Goal: Task Accomplishment & Management: Manage account settings

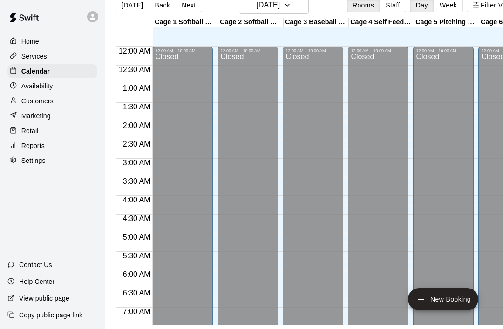
scroll to position [450, 0]
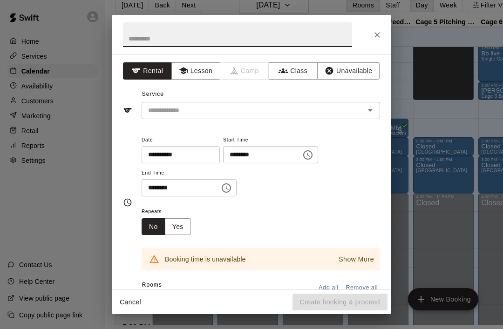
click at [146, 41] on input "text" at bounding box center [237, 34] width 229 height 25
click at [376, 107] on button "Open" at bounding box center [370, 110] width 13 height 13
type input "****"
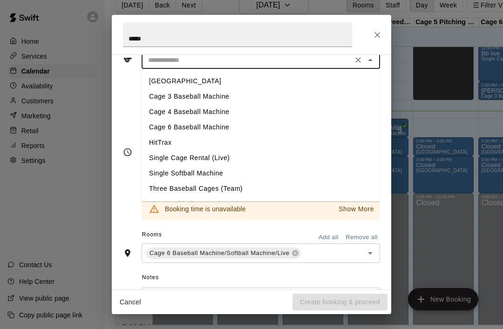
scroll to position [51, 0]
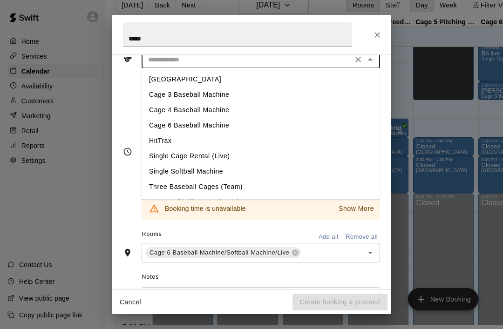
click at [154, 122] on li "Cage 6 Baseball Machine" at bounding box center [261, 125] width 239 height 15
type input "**********"
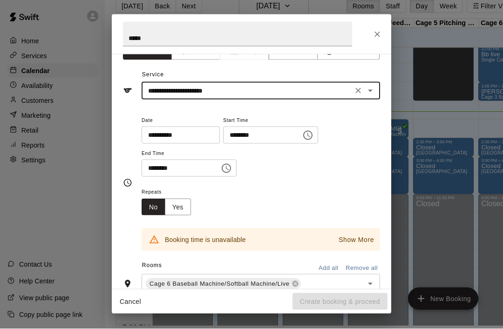
scroll to position [20, 0]
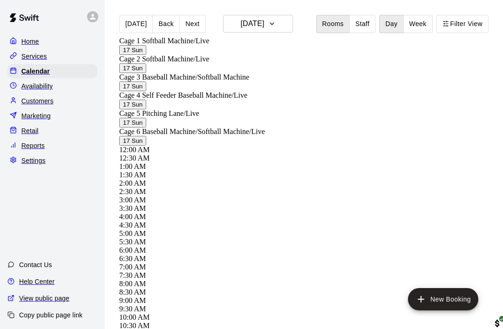
scroll to position [465, 26]
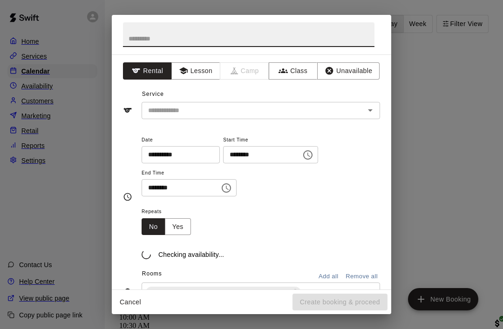
click at [140, 38] on input "text" at bounding box center [249, 34] width 252 height 25
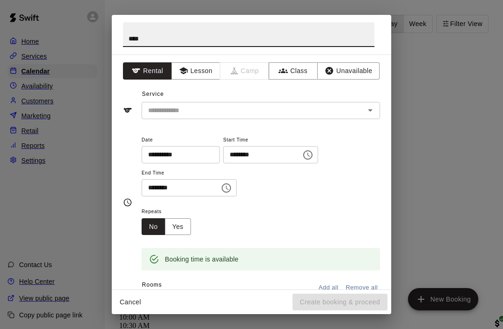
click at [376, 110] on icon "Open" at bounding box center [370, 110] width 11 height 11
type input "****"
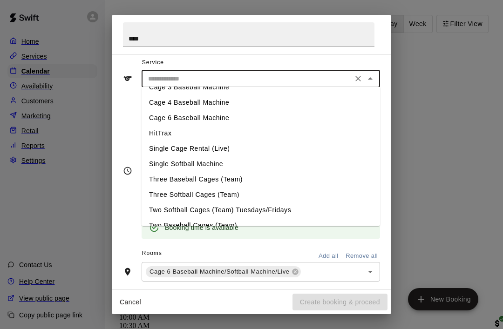
scroll to position [41, 0]
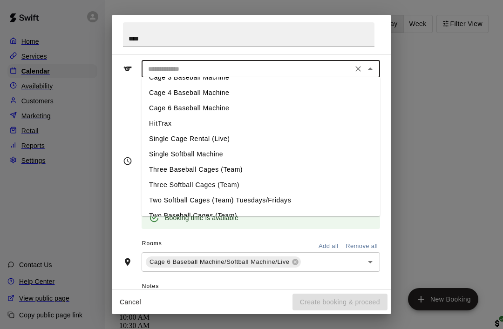
click at [164, 108] on li "Cage 6 Baseball Machine" at bounding box center [261, 108] width 239 height 15
type input "**********"
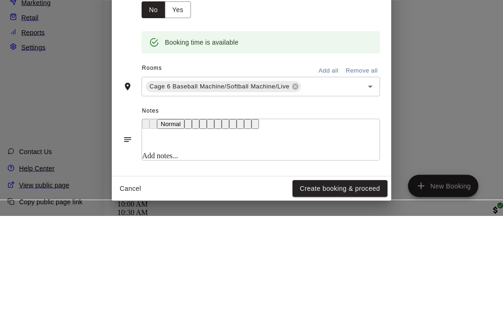
scroll to position [0, 27]
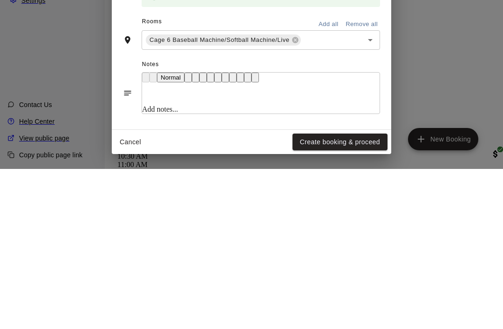
click at [358, 294] on button "Create booking & proceed" at bounding box center [340, 302] width 95 height 17
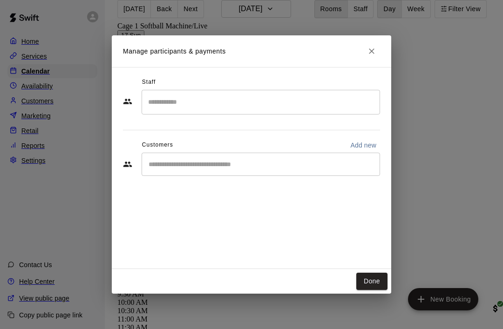
click at [367, 290] on button "Done" at bounding box center [371, 281] width 31 height 17
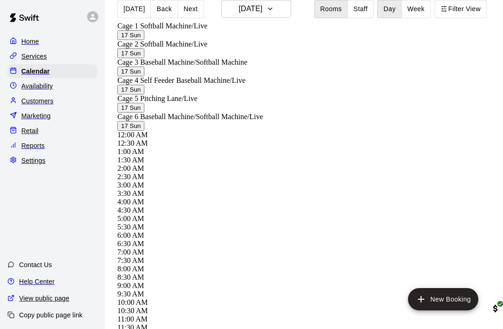
scroll to position [45, 27]
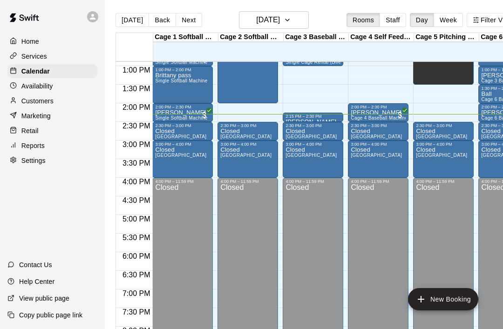
scroll to position [480, 0]
click at [307, 119] on div "2:15 PM – 2:30 PM" at bounding box center [313, 117] width 55 height 5
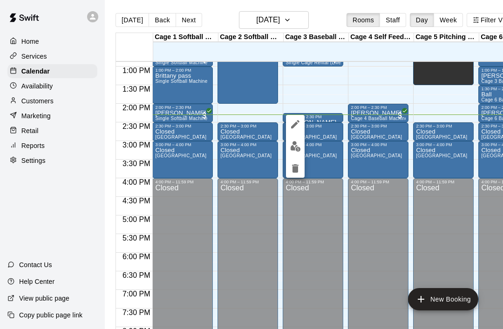
click at [294, 126] on icon "edit" at bounding box center [295, 124] width 8 height 8
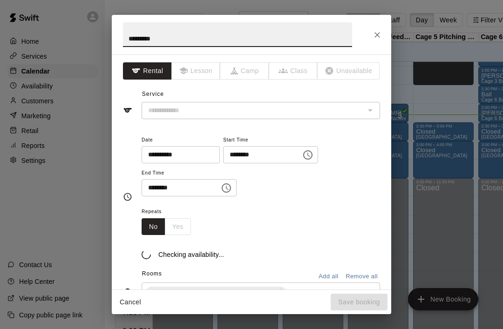
type input "**********"
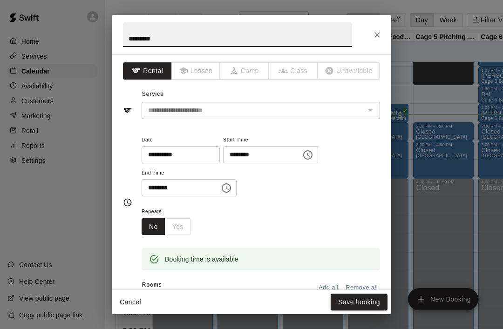
click at [383, 32] on button "Close" at bounding box center [377, 35] width 17 height 17
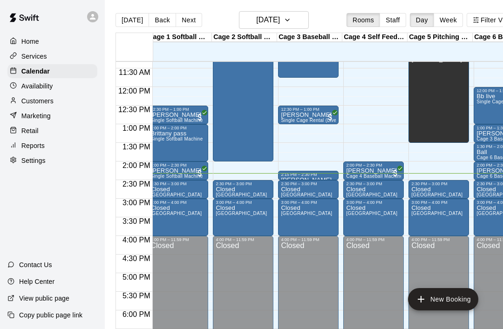
scroll to position [423, 7]
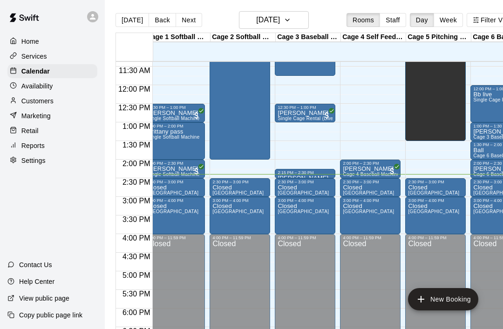
click at [297, 172] on div "2:15 PM – 2:30 PM" at bounding box center [305, 173] width 55 height 5
click at [292, 180] on icon "edit" at bounding box center [287, 180] width 11 height 11
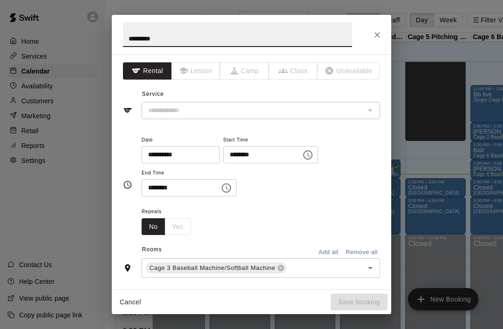
type input "**********"
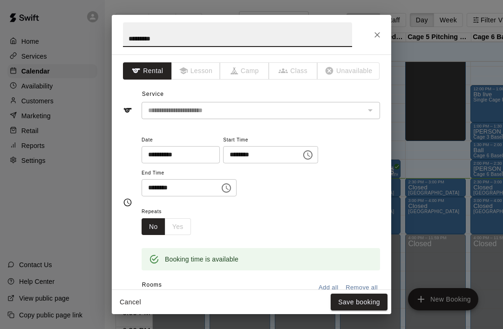
click at [354, 297] on button "Save booking" at bounding box center [359, 302] width 57 height 17
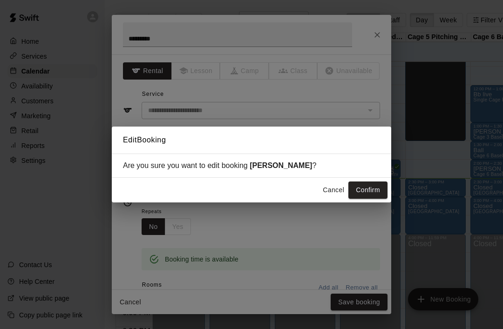
click at [369, 186] on button "Confirm" at bounding box center [367, 190] width 39 height 17
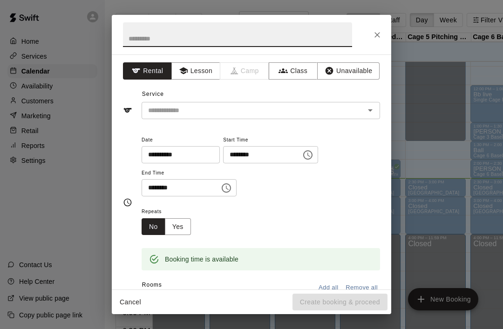
click at [135, 39] on input "text" at bounding box center [237, 34] width 229 height 25
click at [376, 113] on button "Open" at bounding box center [370, 110] width 13 height 13
type input "********"
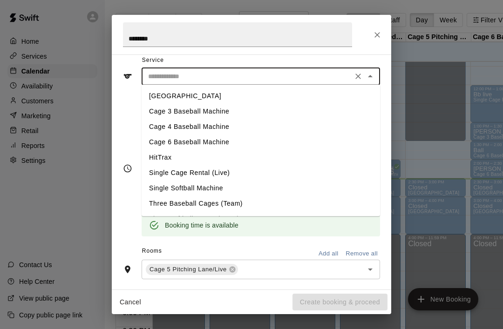
scroll to position [34, 0]
click at [157, 96] on li "[GEOGRAPHIC_DATA]" at bounding box center [261, 95] width 239 height 15
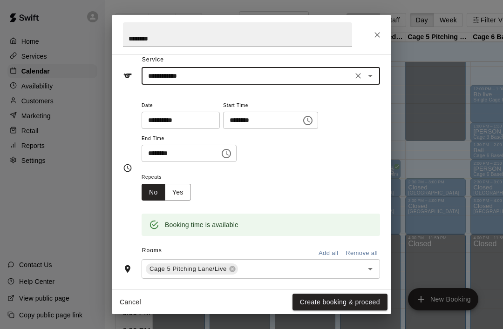
type input "**********"
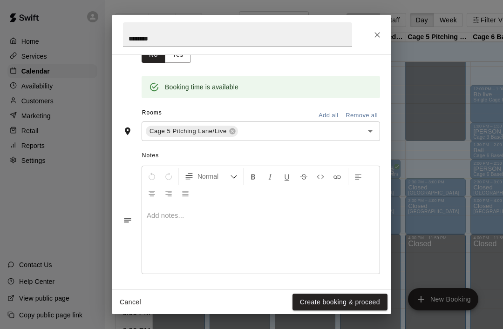
scroll to position [172, 0]
click at [355, 68] on div "Booking time is available" at bounding box center [261, 80] width 239 height 35
click at [347, 302] on button "Create booking & proceed" at bounding box center [340, 302] width 95 height 17
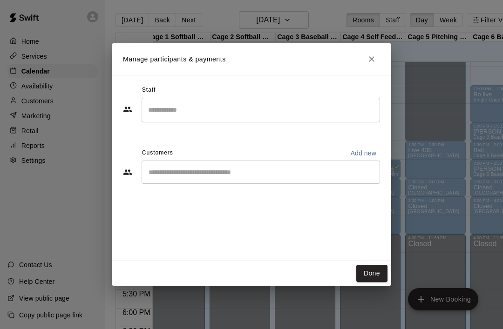
click at [378, 277] on button "Done" at bounding box center [371, 273] width 31 height 17
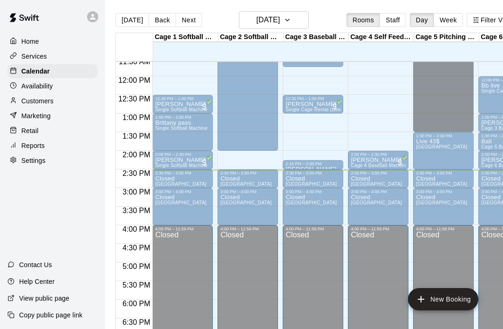
scroll to position [434, 0]
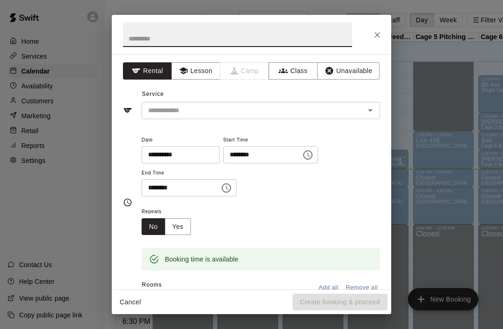
click at [128, 42] on input "text" at bounding box center [237, 34] width 229 height 25
type input "**********"
click at [377, 32] on icon "Close" at bounding box center [377, 34] width 9 height 9
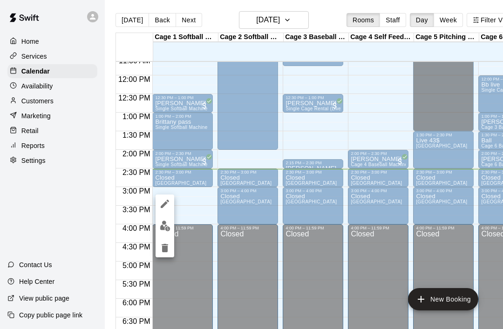
click at [164, 200] on icon "edit" at bounding box center [164, 203] width 11 height 11
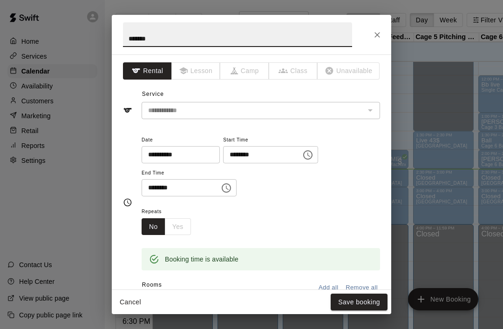
click at [384, 32] on button "Close" at bounding box center [377, 35] width 17 height 17
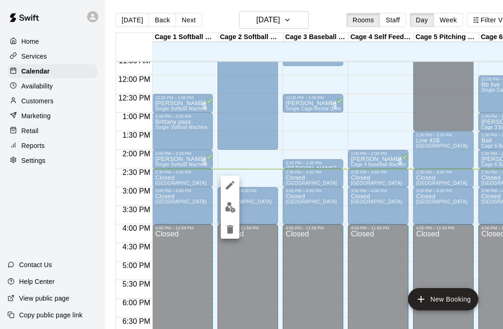
click at [226, 186] on icon "edit" at bounding box center [230, 185] width 11 height 11
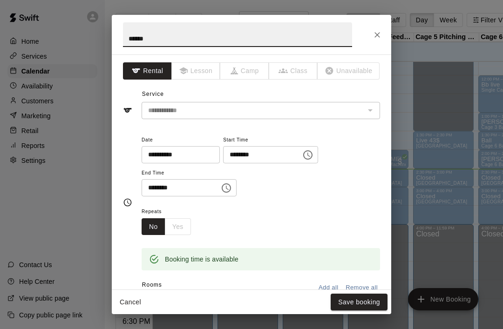
click at [299, 155] on button "Choose time, selected time is 2:30 PM" at bounding box center [308, 155] width 19 height 19
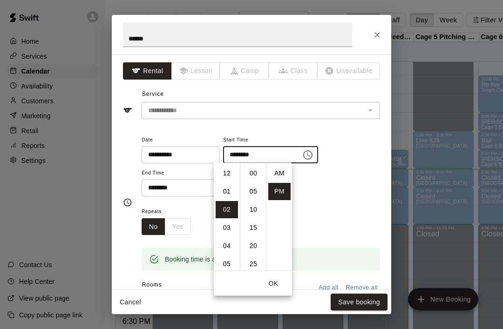
scroll to position [17, 0]
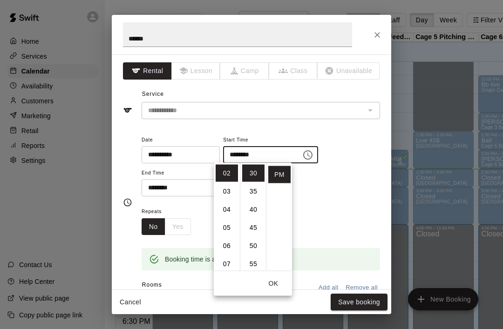
click at [258, 228] on li "45" at bounding box center [253, 227] width 22 height 17
type input "********"
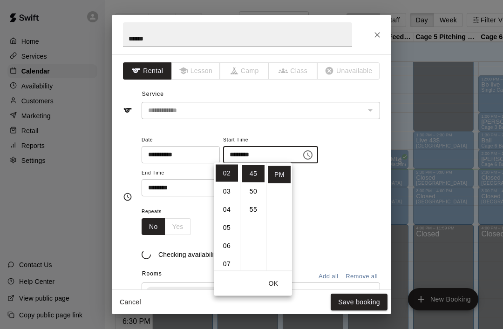
scroll to position [164, 0]
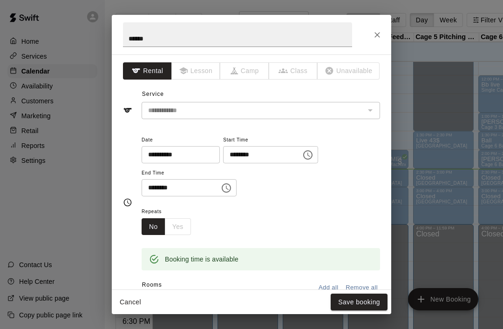
click at [362, 303] on button "Save booking" at bounding box center [359, 302] width 57 height 17
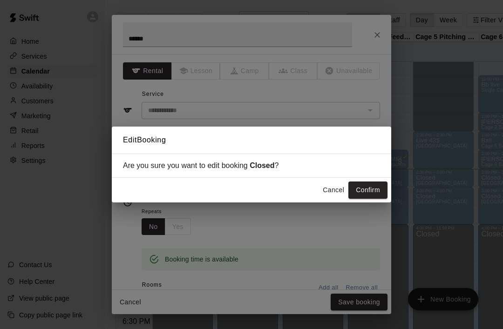
click at [373, 188] on button "Confirm" at bounding box center [367, 190] width 39 height 17
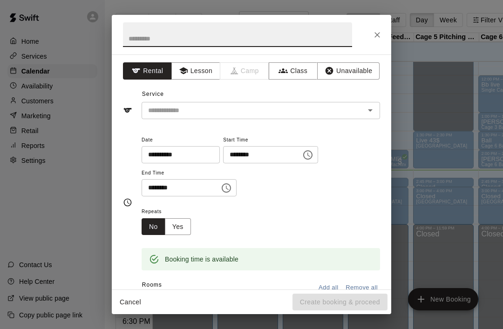
click at [135, 42] on input "text" at bounding box center [237, 34] width 229 height 25
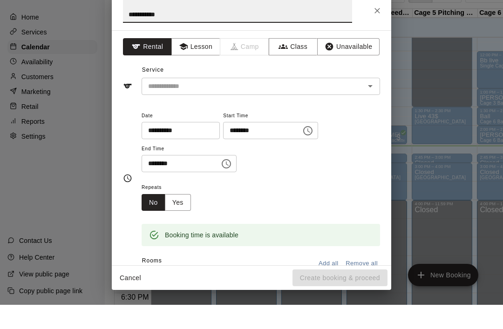
scroll to position [0, 2]
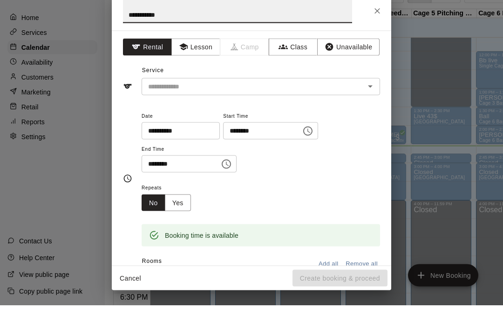
type input "**********"
click at [260, 105] on input "text" at bounding box center [246, 111] width 205 height 12
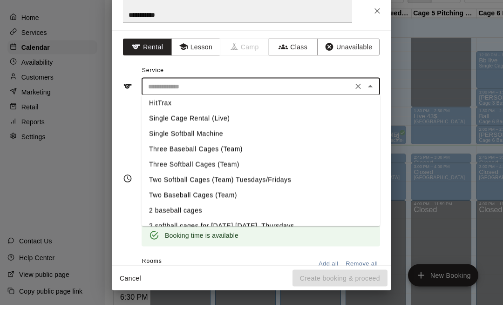
scroll to position [64, 0]
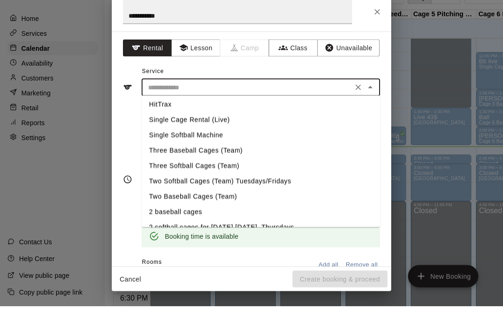
click at [161, 151] on li "Single Softball Machine" at bounding box center [261, 158] width 239 height 15
type input "**********"
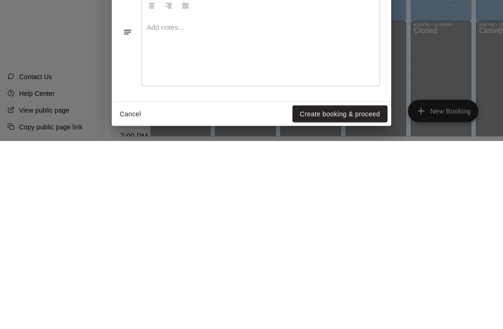
scroll to position [45, 3]
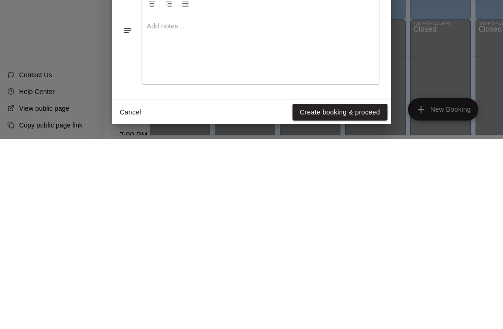
click at [349, 294] on button "Create booking & proceed" at bounding box center [340, 302] width 95 height 17
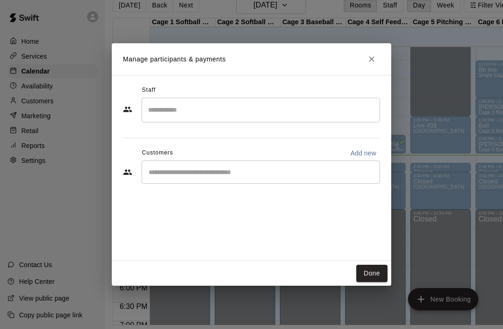
click at [374, 276] on button "Done" at bounding box center [371, 273] width 31 height 17
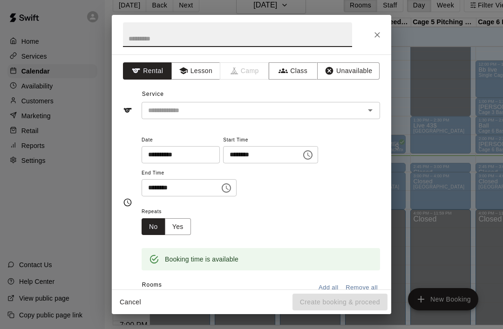
click at [138, 36] on input "text" at bounding box center [237, 34] width 229 height 25
type input "**********"
click at [348, 106] on input "text" at bounding box center [246, 111] width 205 height 12
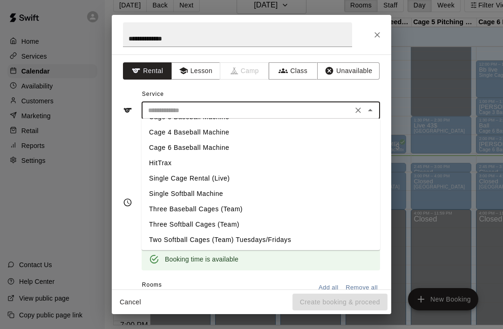
scroll to position [30, 0]
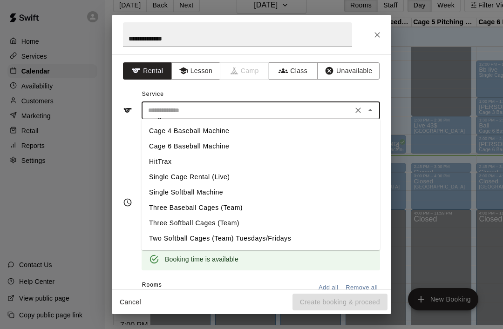
click at [217, 132] on li "Cage 4 Baseball Machine" at bounding box center [261, 130] width 239 height 15
type input "**********"
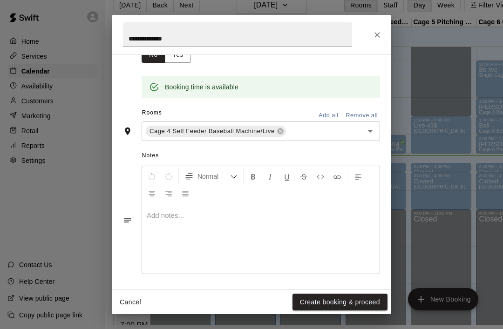
scroll to position [172, 0]
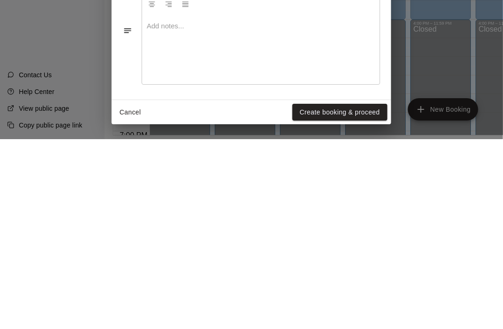
click at [352, 294] on button "Create booking & proceed" at bounding box center [340, 302] width 95 height 17
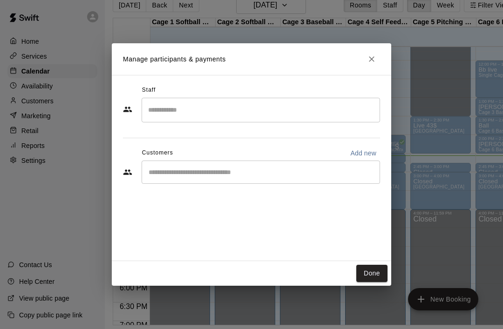
click at [375, 272] on button "Done" at bounding box center [371, 273] width 31 height 17
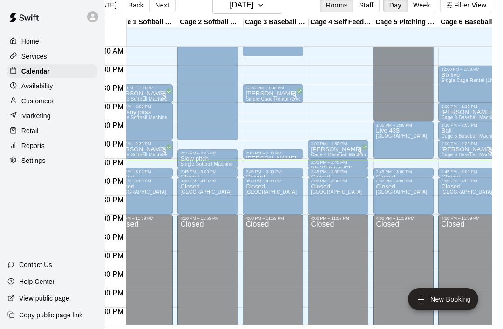
scroll to position [429, 12]
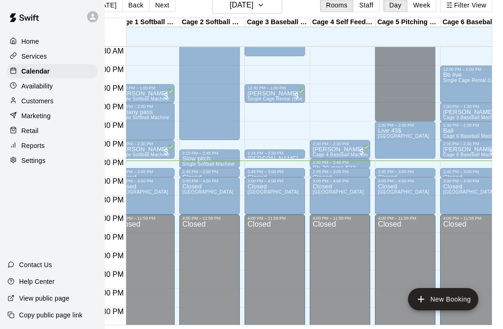
click at [284, 156] on div "Courtney Cage 3 Baseball Machine" at bounding box center [274, 320] width 55 height 329
click at [261, 134] on icon "edit" at bounding box center [257, 136] width 8 height 8
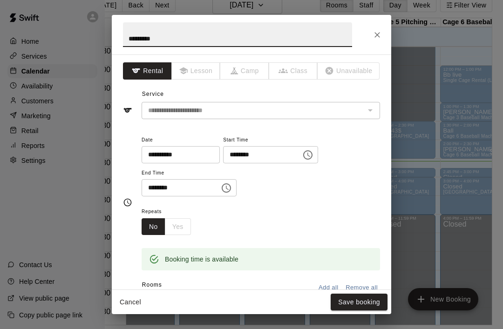
click at [165, 188] on input "********" at bounding box center [178, 187] width 72 height 17
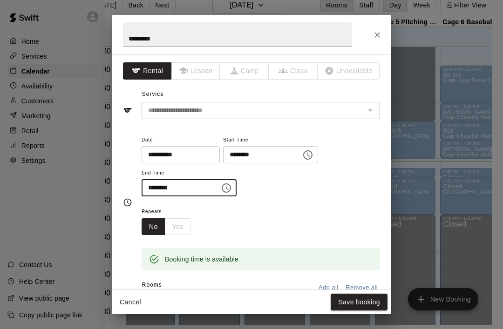
scroll to position [45, 0]
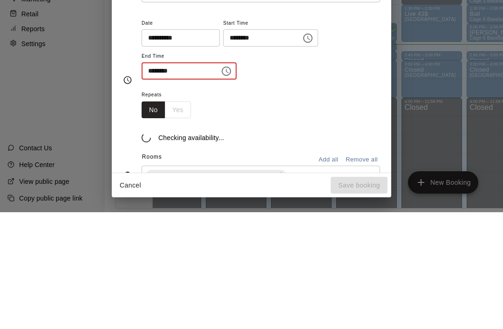
type input "********"
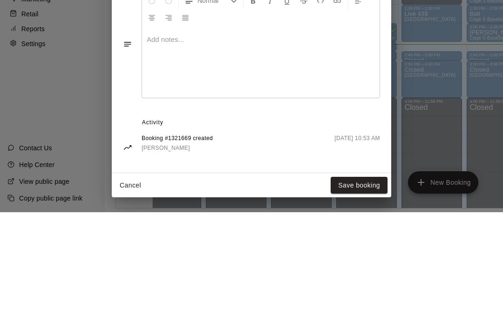
scroll to position [231, 0]
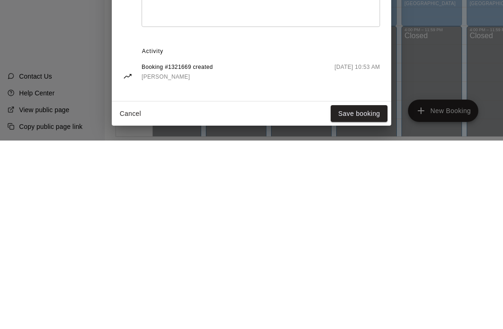
click at [360, 294] on button "Save booking" at bounding box center [359, 302] width 57 height 17
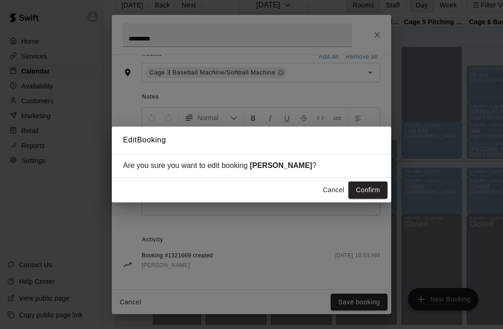
click at [370, 191] on button "Confirm" at bounding box center [367, 190] width 39 height 17
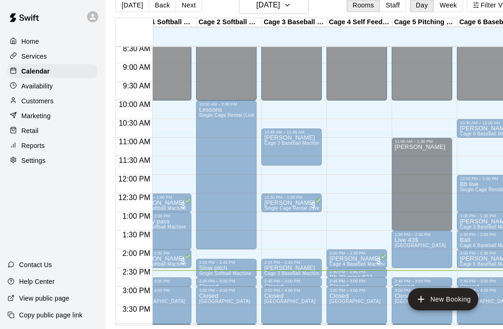
scroll to position [319, 20]
